Goal: Task Accomplishment & Management: Manage account settings

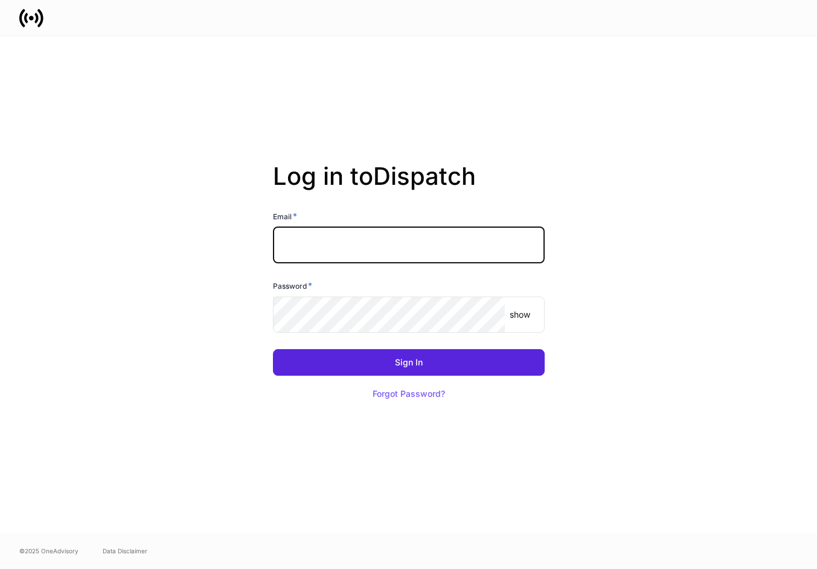
click at [321, 250] on input "text" at bounding box center [409, 245] width 272 height 36
type input "**********"
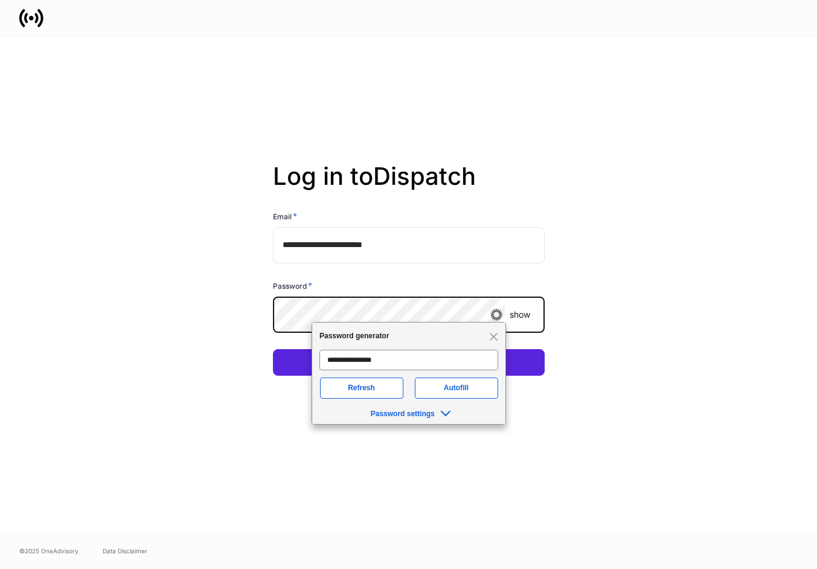
click at [273, 349] on button "Sign In" at bounding box center [409, 362] width 272 height 27
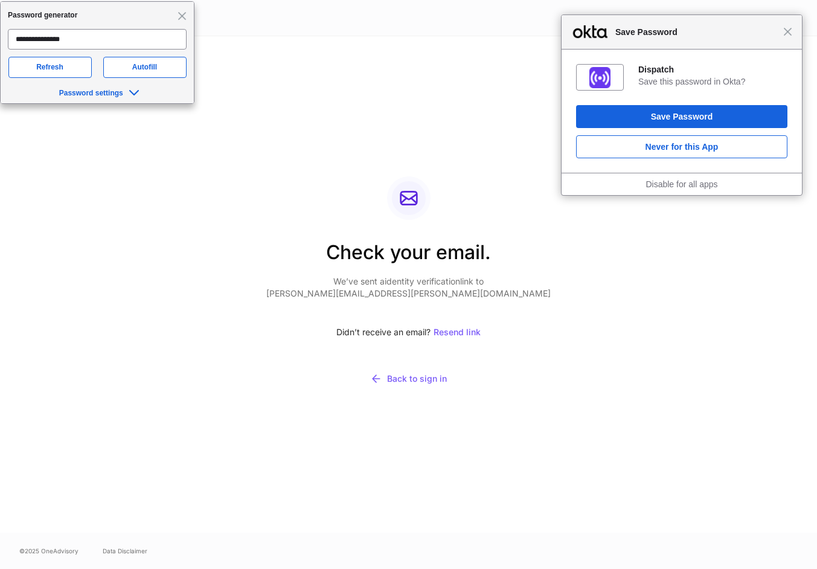
click at [788, 37] on div "Close Save Password" at bounding box center [681, 32] width 240 height 34
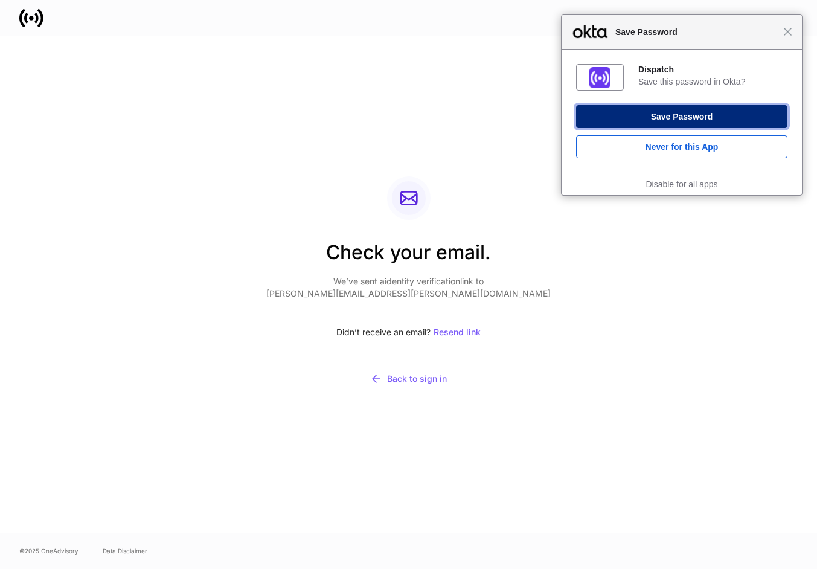
click at [638, 115] on button "Save Password" at bounding box center [681, 116] width 211 height 23
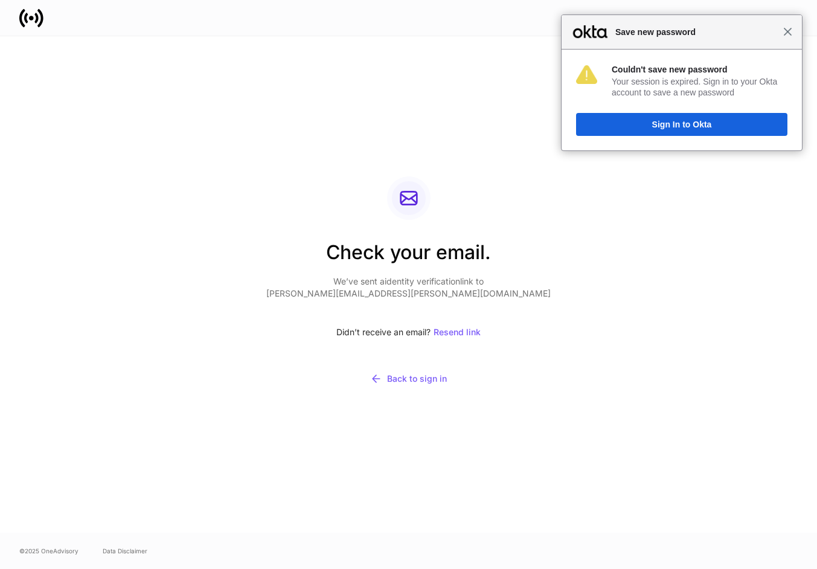
click at [784, 33] on span "Close" at bounding box center [787, 31] width 9 height 9
